Goal: Obtain resource: Download file/media

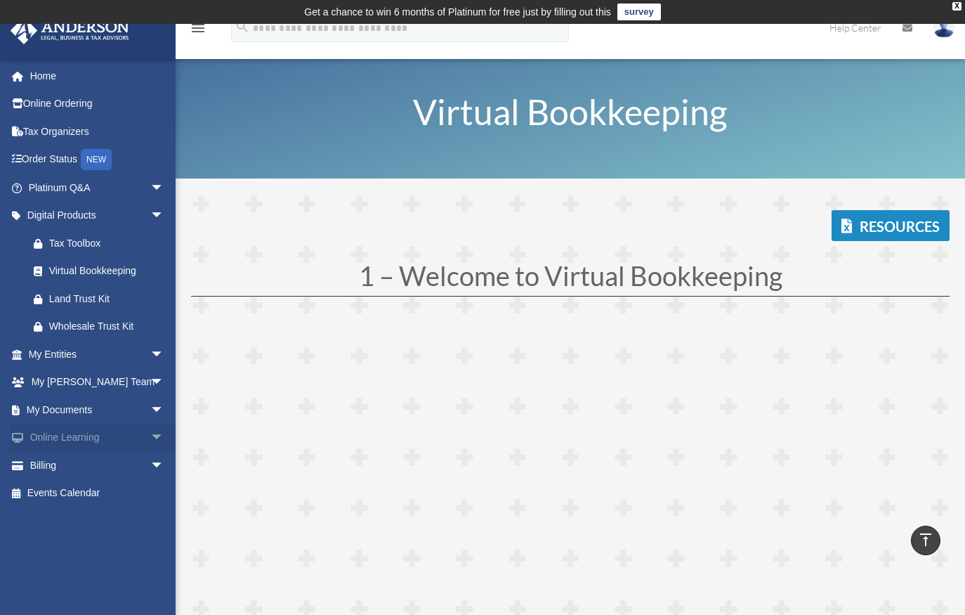
scroll to position [3119, 0]
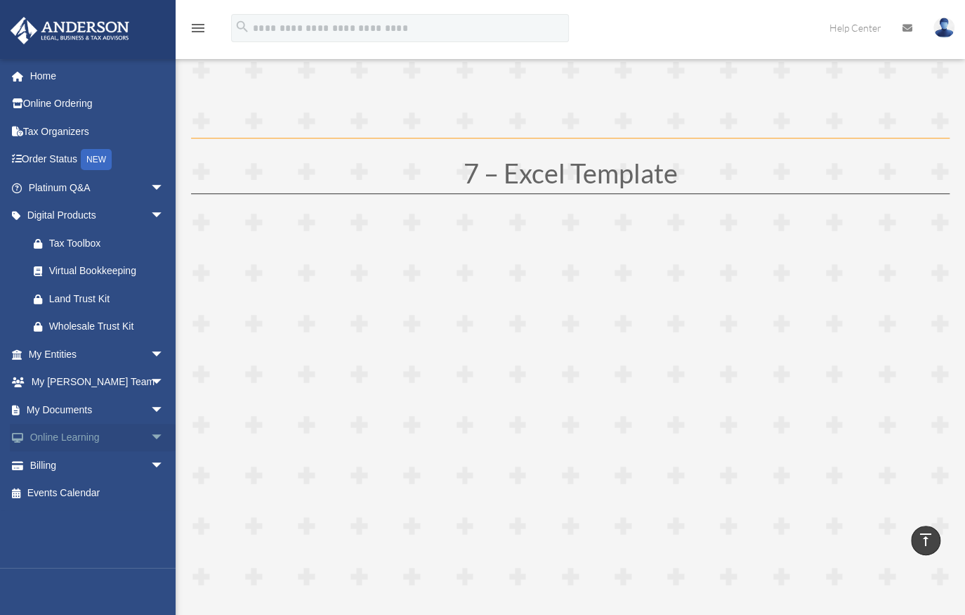
click at [150, 436] on span "arrow_drop_down" at bounding box center [164, 438] width 28 height 29
click at [150, 410] on span "arrow_drop_down" at bounding box center [164, 409] width 28 height 29
click at [100, 491] on link "Forms Library" at bounding box center [103, 493] width 166 height 28
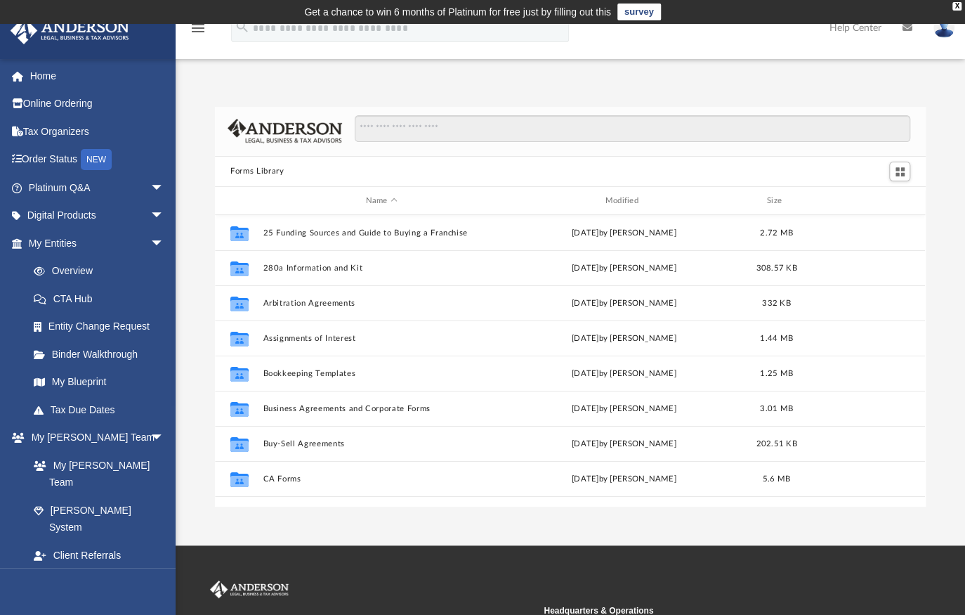
scroll to position [309, 701]
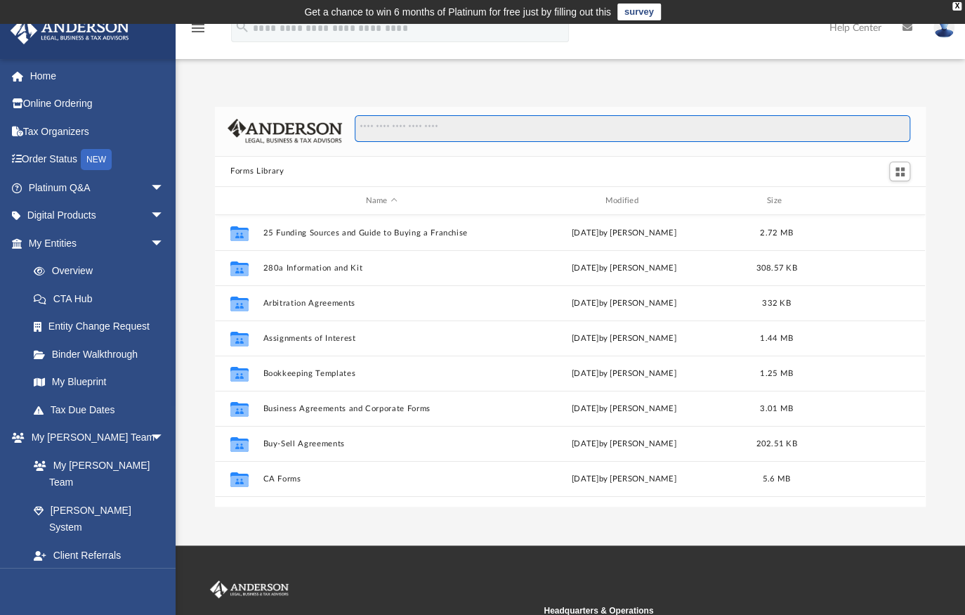
click at [398, 132] on input "Search files and folders" at bounding box center [633, 128] width 556 height 27
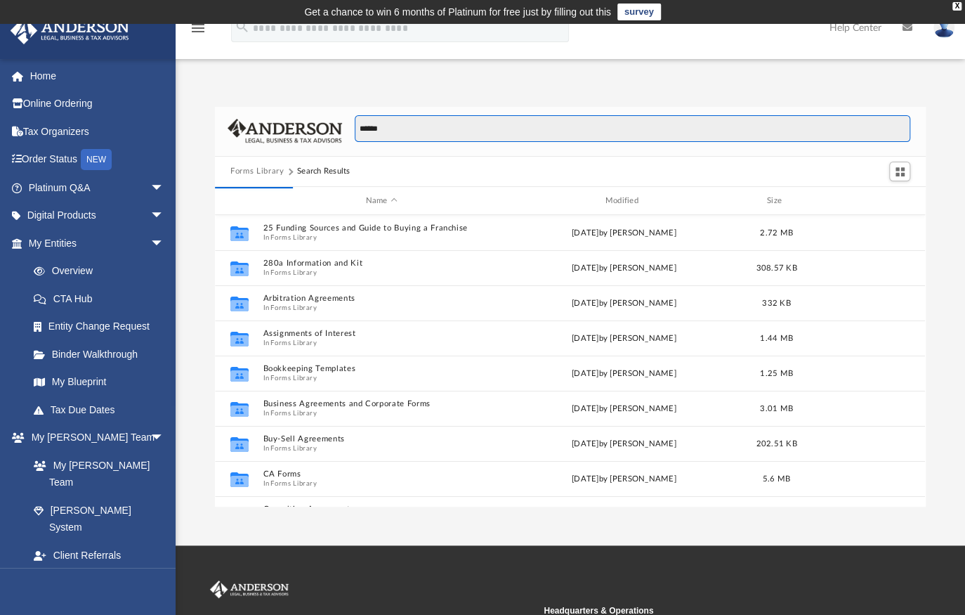
type input "******"
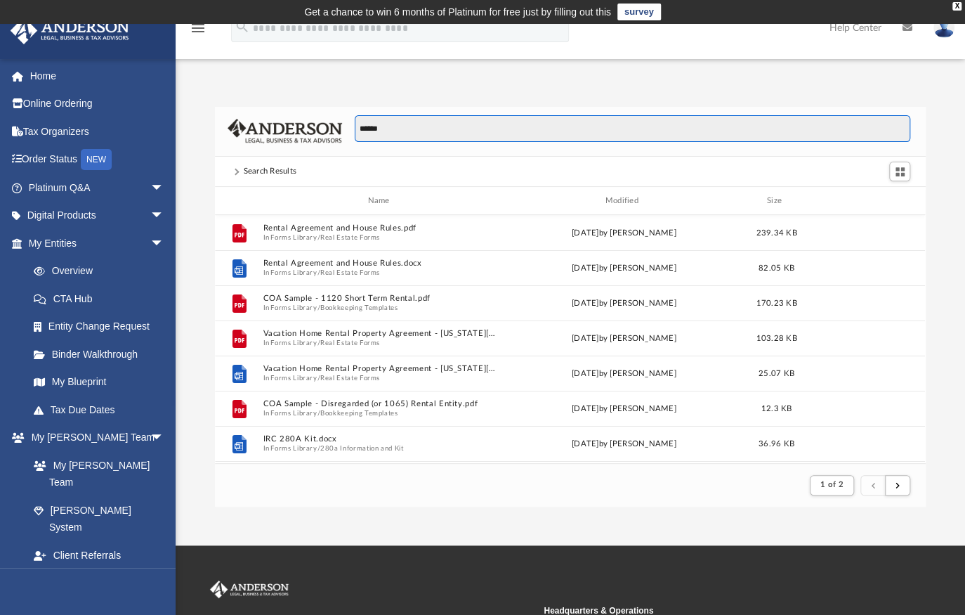
scroll to position [267, 701]
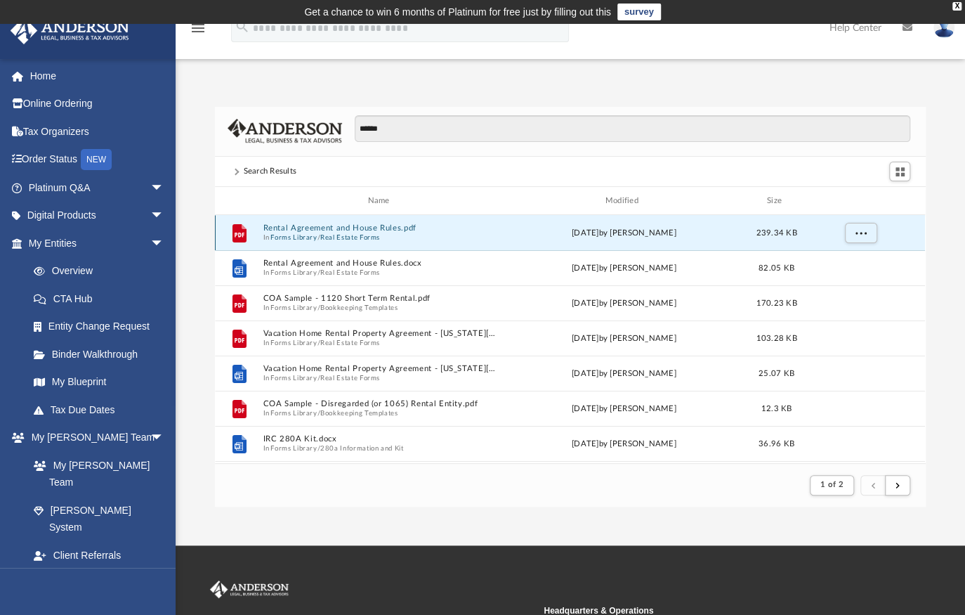
click at [332, 227] on button "Rental Agreement and House Rules.pdf" at bounding box center [381, 228] width 237 height 9
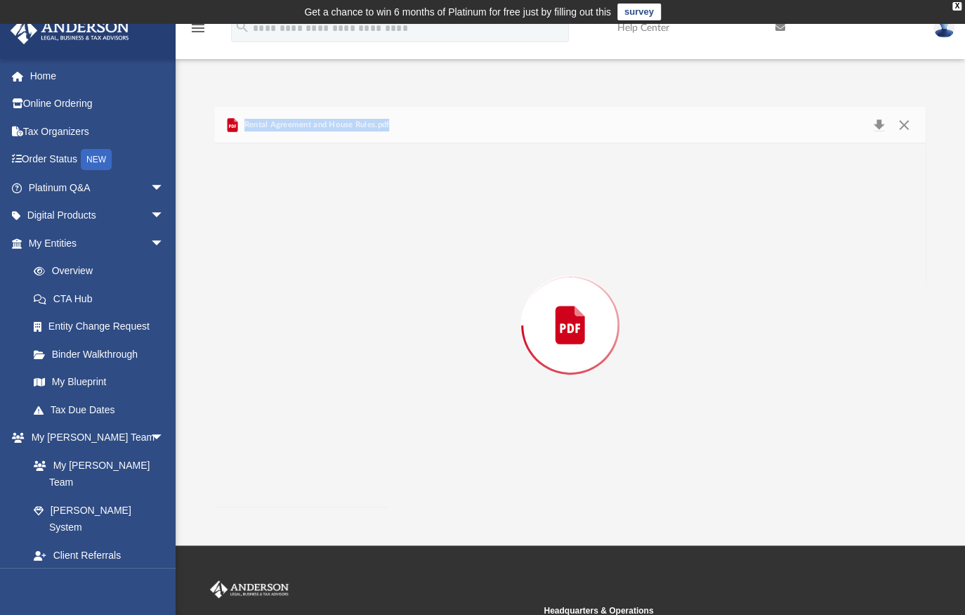
click at [332, 227] on div "Preview" at bounding box center [570, 324] width 711 height 362
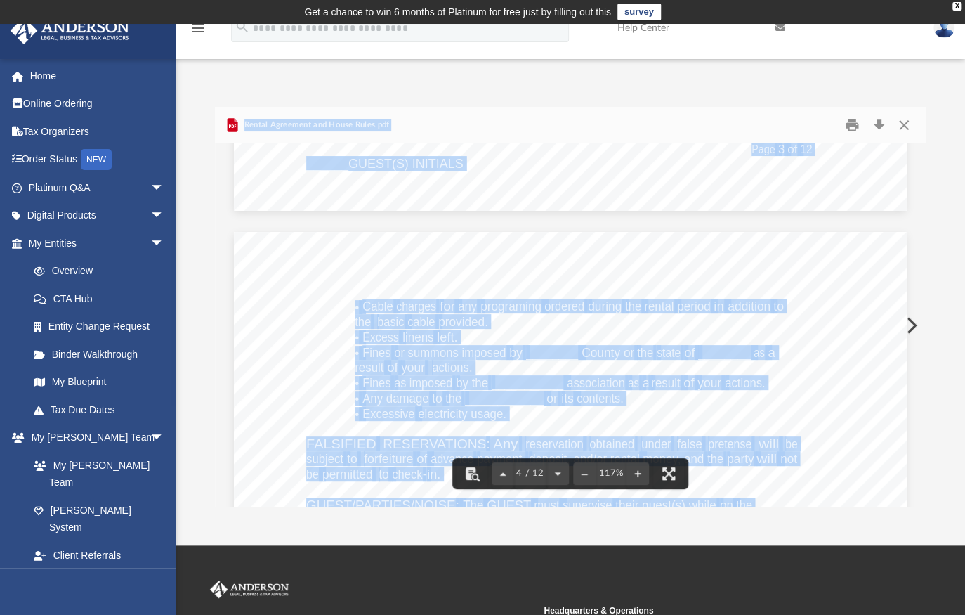
scroll to position [2618, 0]
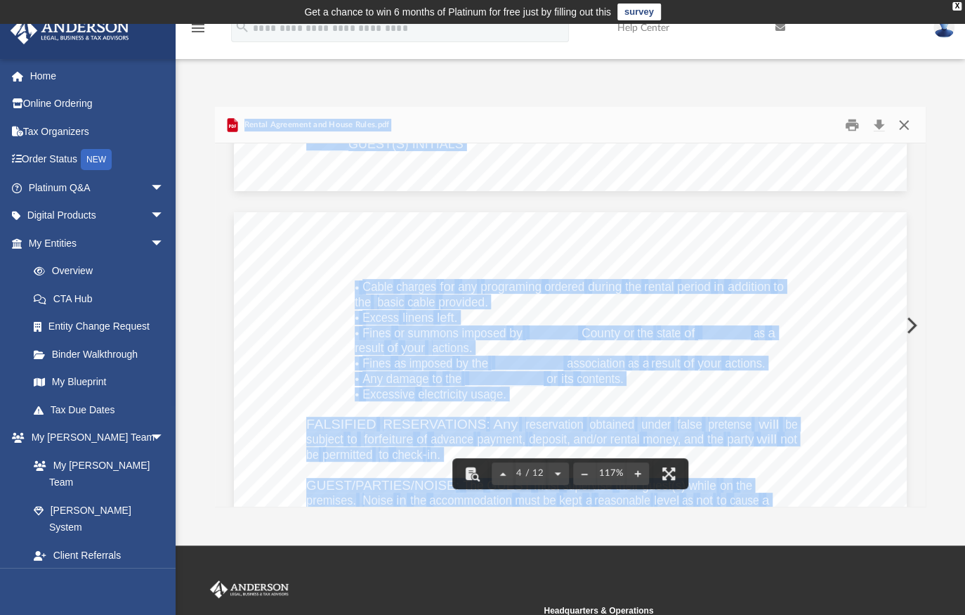
click at [905, 124] on button "Close" at bounding box center [903, 125] width 25 height 22
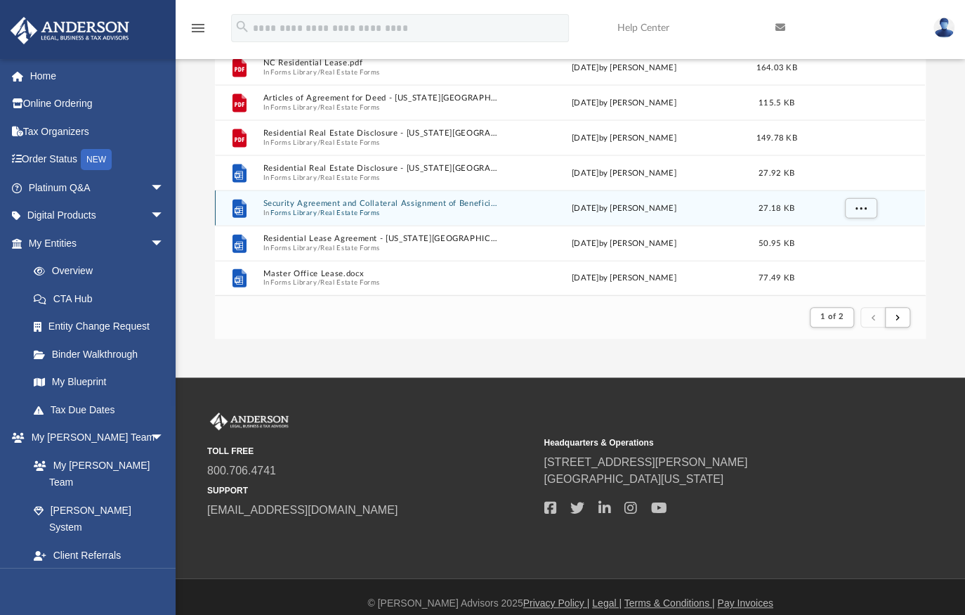
scroll to position [182, 0]
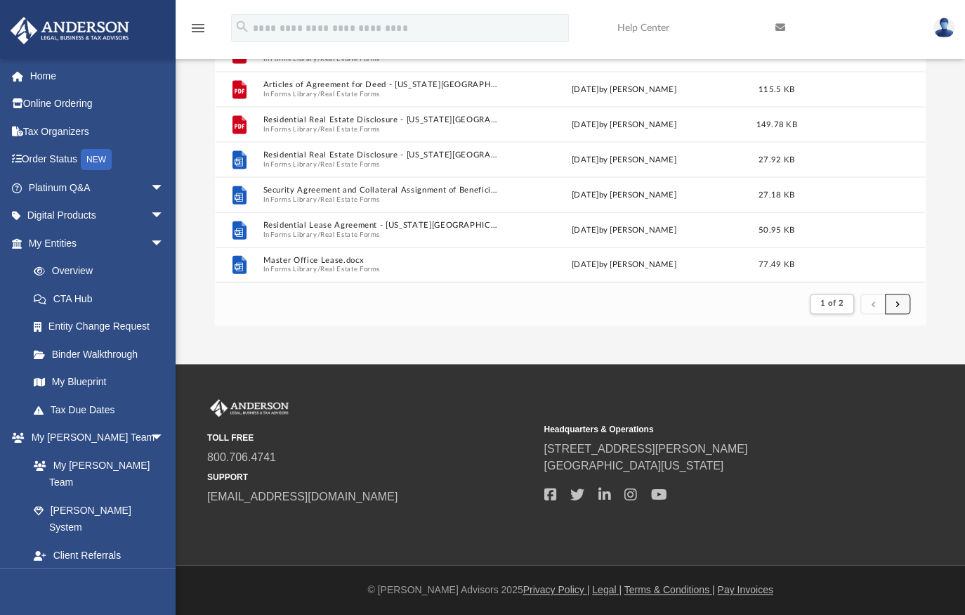
click at [898, 305] on span "submit" at bounding box center [898, 303] width 4 height 8
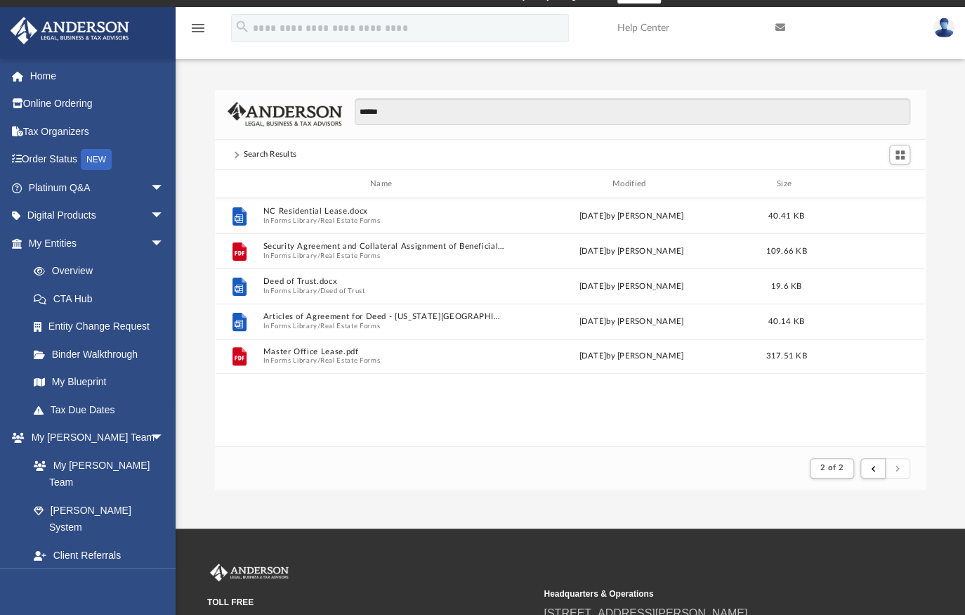
scroll to position [0, 0]
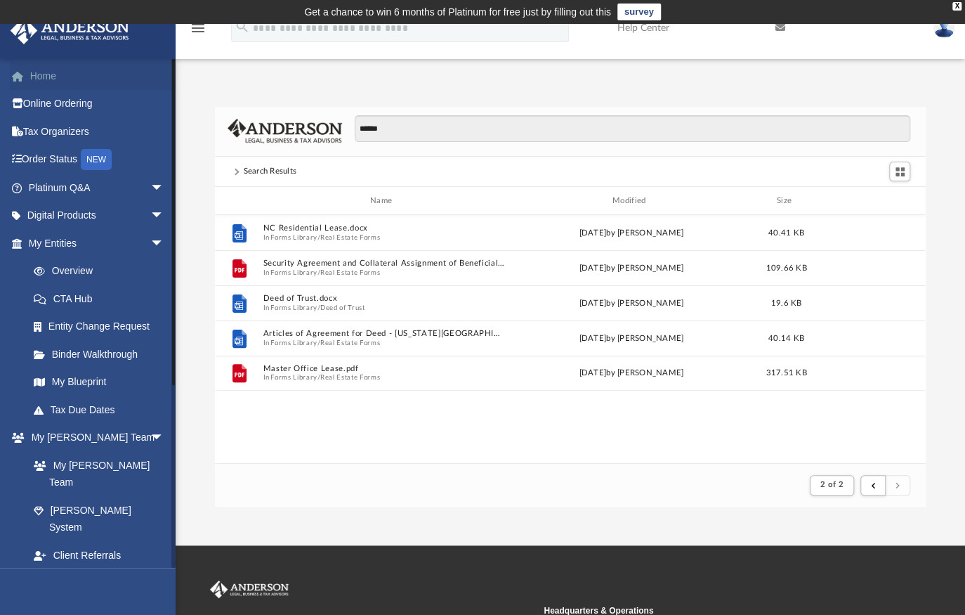
click at [41, 77] on link "Home" at bounding box center [98, 76] width 176 height 28
click at [41, 78] on link "Home" at bounding box center [98, 76] width 176 height 28
